Goal: Transaction & Acquisition: Obtain resource

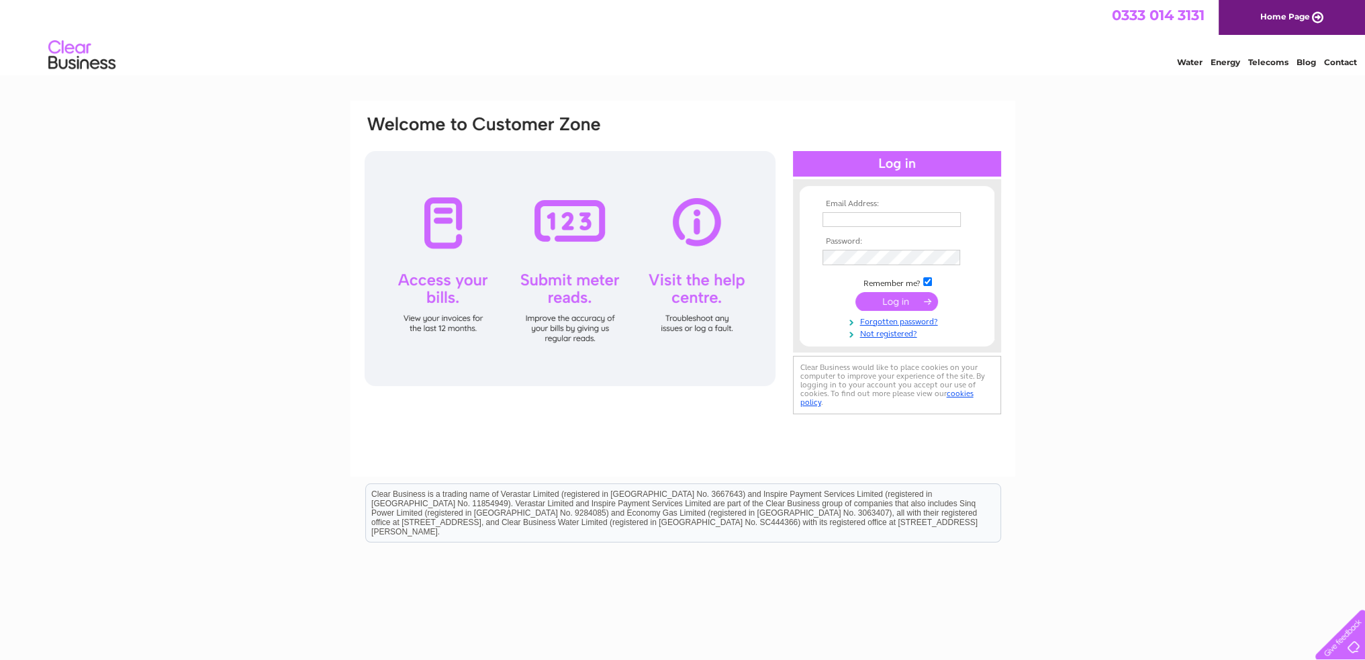
type input "[EMAIL_ADDRESS][DOMAIN_NAME]"
click at [898, 305] on input "submit" at bounding box center [896, 301] width 83 height 19
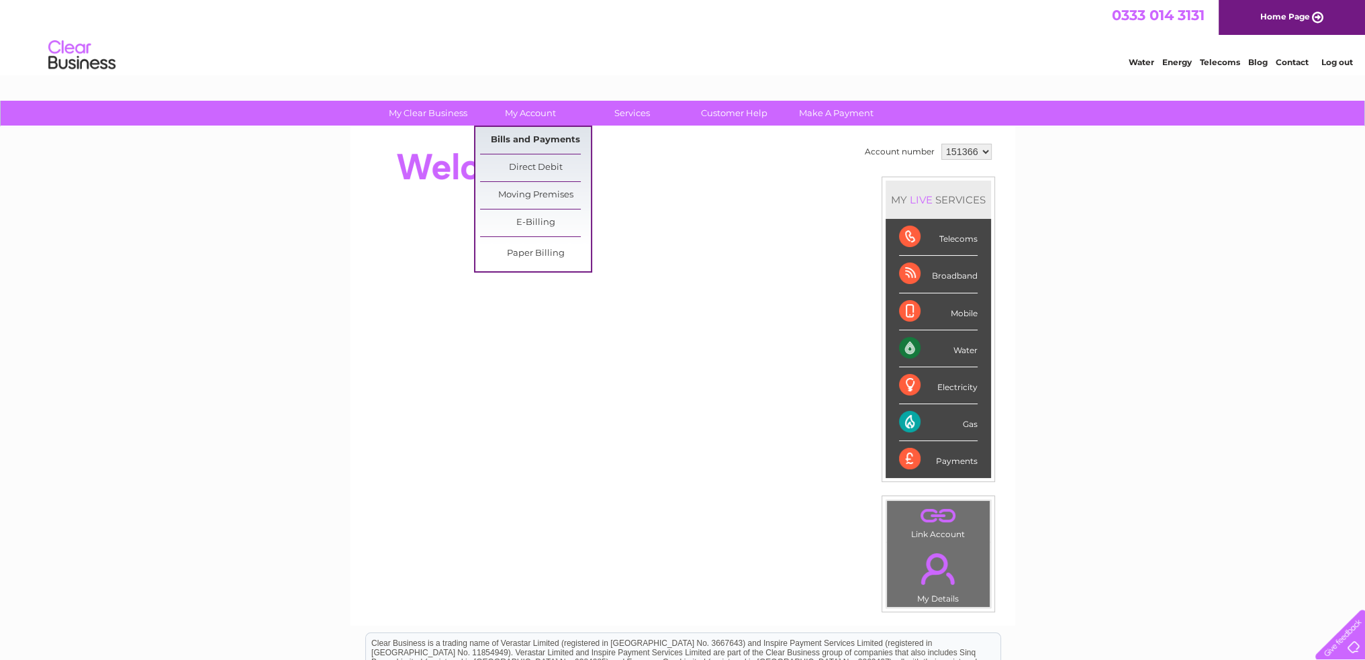
click at [535, 136] on link "Bills and Payments" at bounding box center [535, 140] width 111 height 27
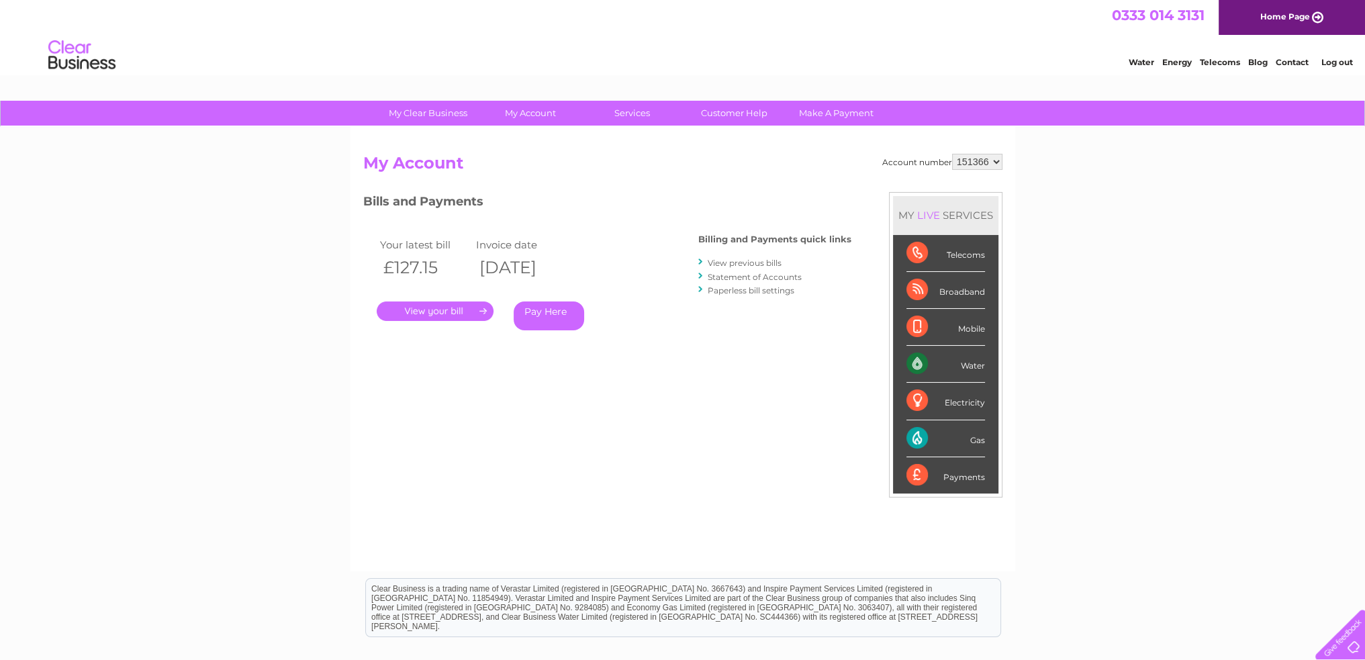
click at [454, 311] on link "." at bounding box center [435, 310] width 117 height 19
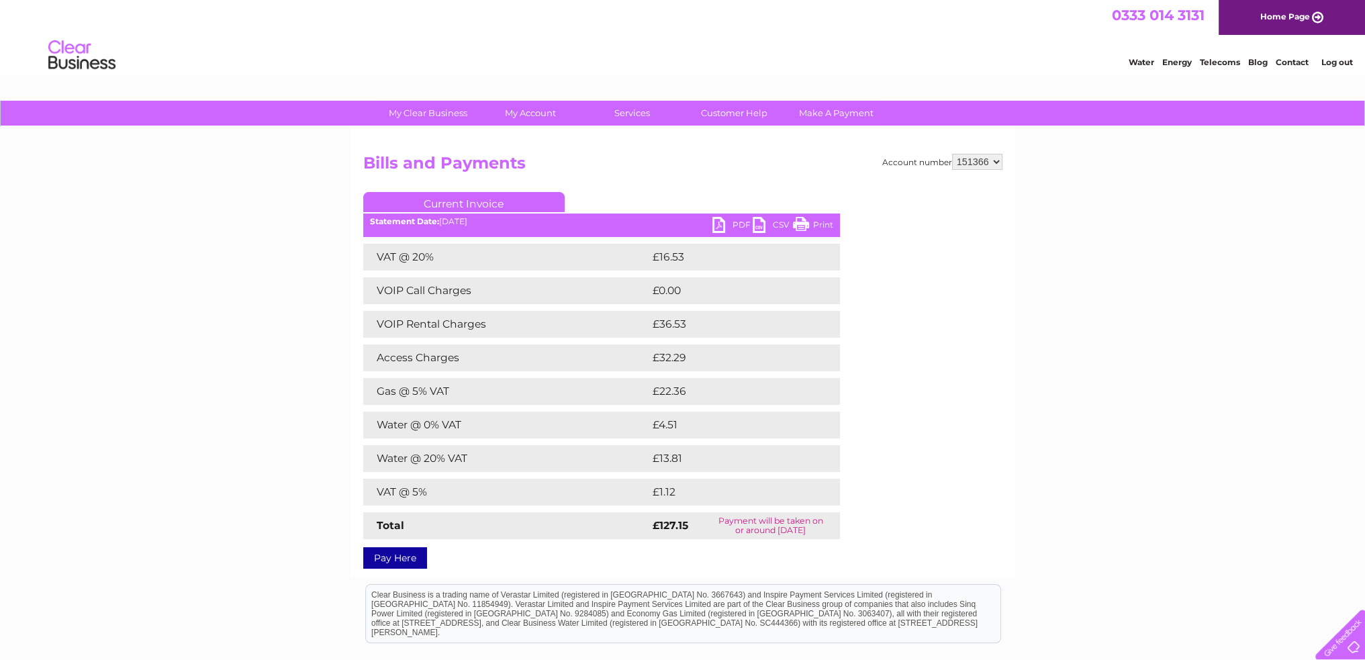
click at [718, 221] on link "PDF" at bounding box center [732, 226] width 40 height 19
